Goal: Transaction & Acquisition: Purchase product/service

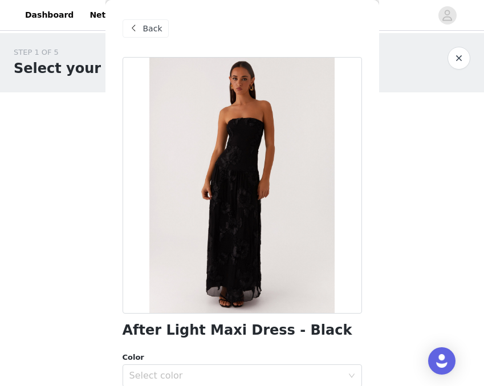
click at [156, 30] on span "Back" at bounding box center [152, 29] width 19 height 12
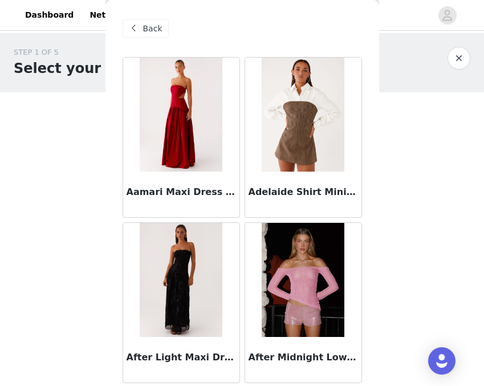
click at [152, 28] on span "Back" at bounding box center [152, 29] width 19 height 12
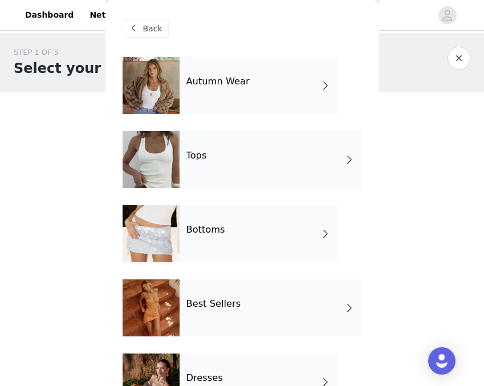
click at [207, 72] on div "Autumn Wear" at bounding box center [259, 85] width 158 height 57
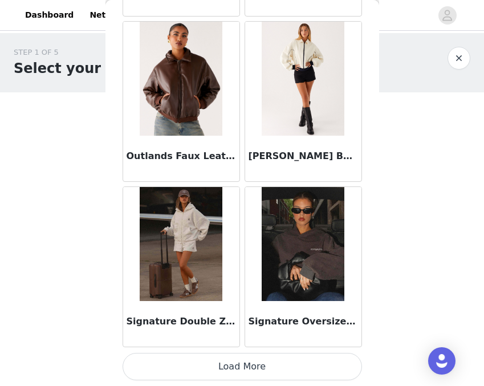
scroll to position [1358, 0]
click at [227, 358] on button "Load More" at bounding box center [242, 366] width 239 height 27
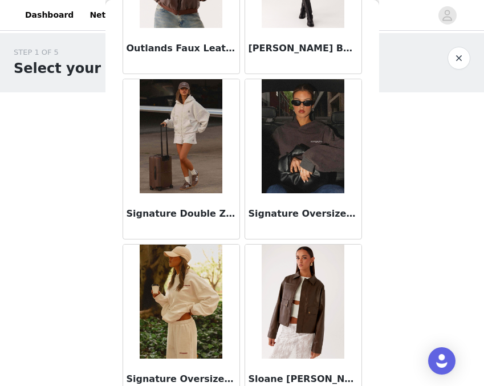
scroll to position [1518, 0]
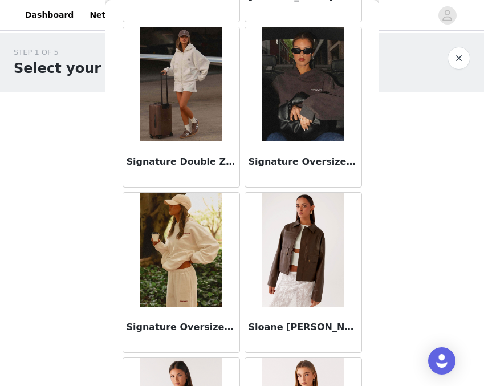
click at [190, 274] on img at bounding box center [181, 250] width 83 height 114
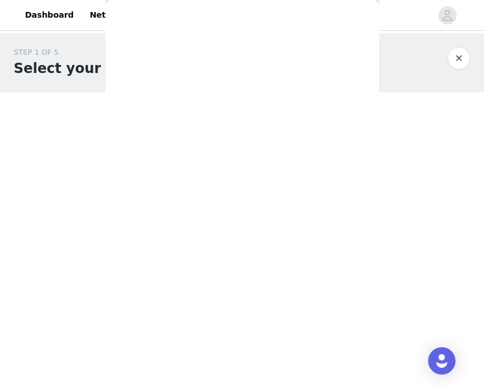
scroll to position [214, 0]
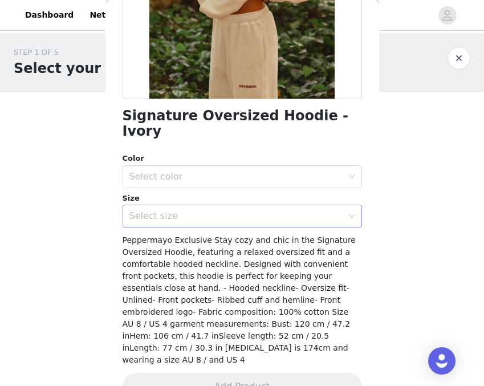
click at [196, 210] on div "Select size" at bounding box center [235, 215] width 213 height 11
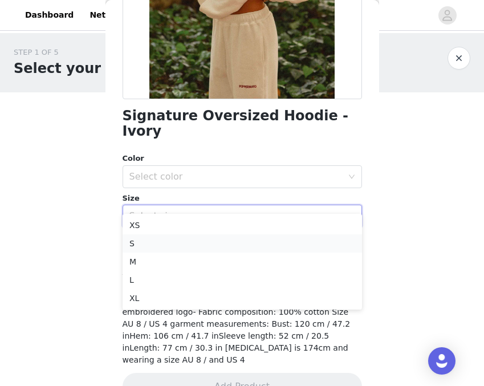
click at [198, 239] on li "S" at bounding box center [242, 243] width 239 height 18
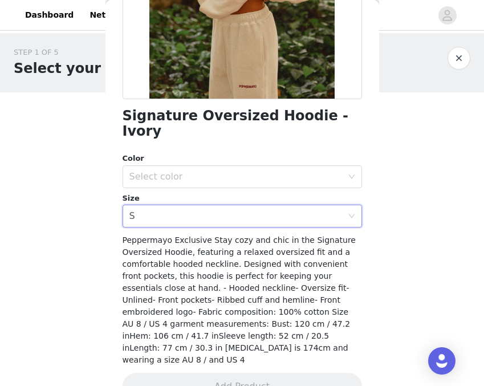
click at [202, 174] on div "Color Select color Size Select size S" at bounding box center [242, 190] width 239 height 75
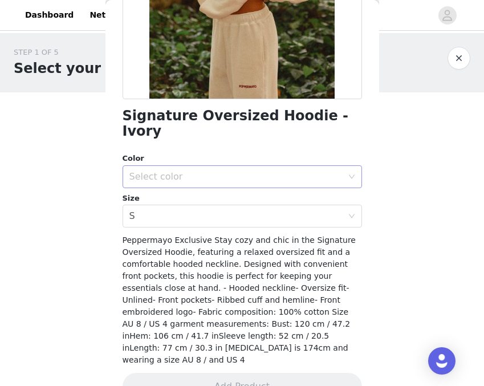
click at [202, 171] on div "Select color" at bounding box center [235, 176] width 213 height 11
click at [203, 181] on li "Ivory" at bounding box center [242, 186] width 239 height 18
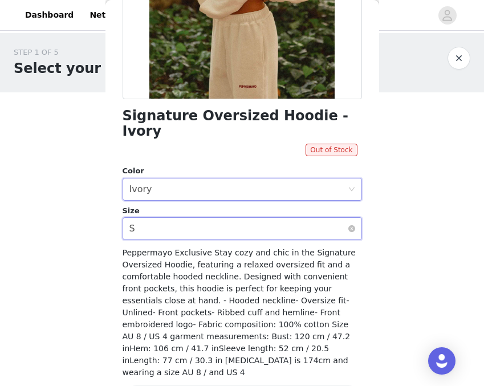
click at [201, 218] on div "Select size S" at bounding box center [238, 229] width 218 height 22
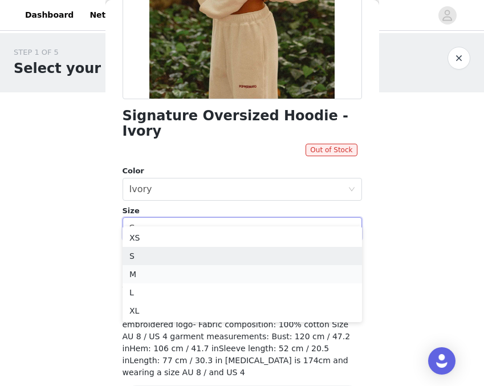
click at [197, 276] on li "M" at bounding box center [242, 274] width 239 height 18
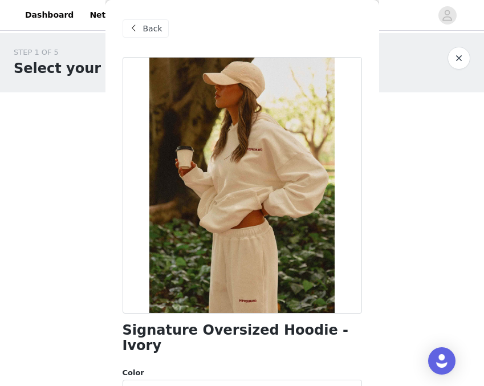
scroll to position [0, 0]
click at [165, 30] on div "Back" at bounding box center [146, 28] width 46 height 18
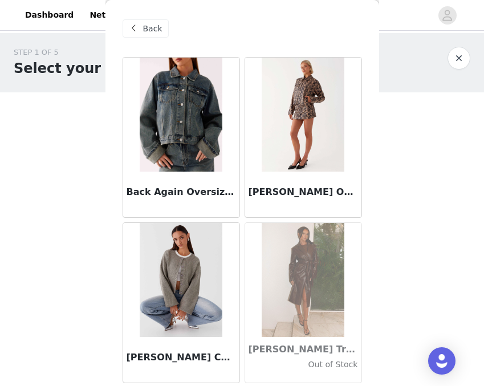
click at [148, 31] on span "Back" at bounding box center [152, 29] width 19 height 12
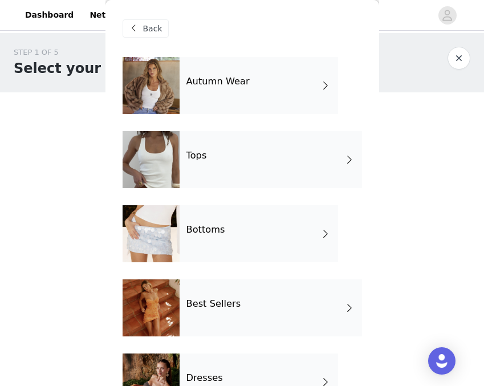
click at [148, 31] on span "Back" at bounding box center [152, 29] width 19 height 12
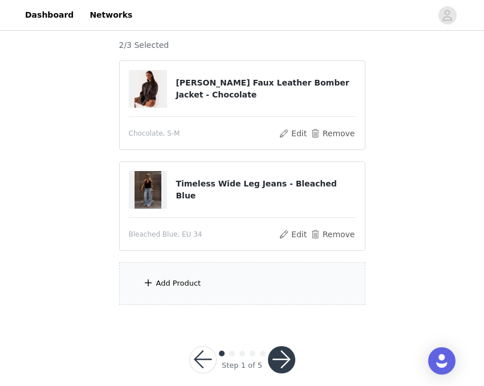
scroll to position [100, 0]
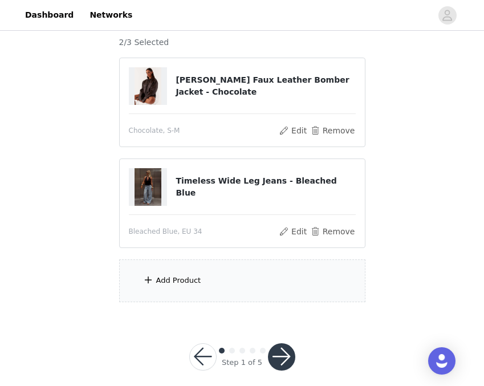
click at [164, 282] on div "Add Product" at bounding box center [178, 280] width 45 height 11
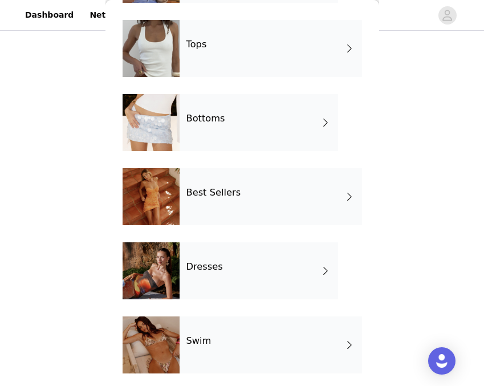
scroll to position [112, 0]
